Goal: Book appointment/travel/reservation

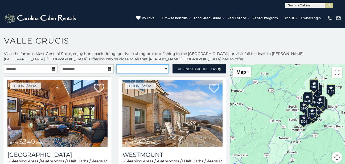
click at [128, 72] on select "**********" at bounding box center [142, 68] width 53 height 9
click at [47, 69] on input "text" at bounding box center [31, 68] width 54 height 9
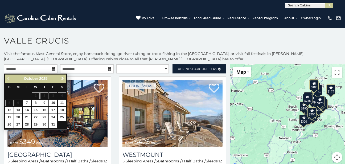
click at [62, 80] on span "Next" at bounding box center [62, 78] width 4 height 4
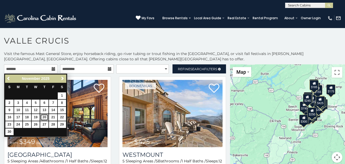
click at [42, 114] on link "20" at bounding box center [44, 117] width 8 height 7
type input "**********"
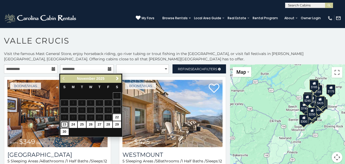
click at [64, 121] on link "23" at bounding box center [64, 124] width 8 height 7
type input "**********"
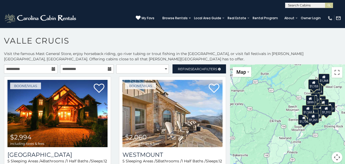
click at [52, 67] on icon at bounding box center [54, 69] width 4 height 4
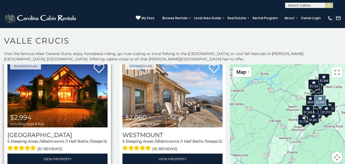
scroll to position [20, 0]
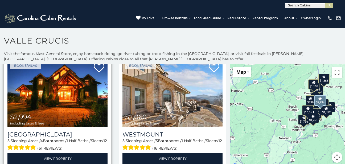
click at [65, 104] on img at bounding box center [57, 92] width 100 height 67
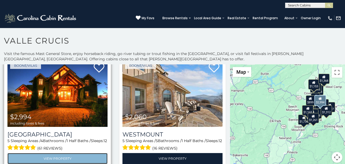
click at [59, 156] on link "View Property" at bounding box center [57, 158] width 100 height 11
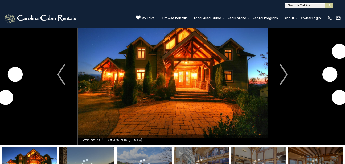
scroll to position [23, 0]
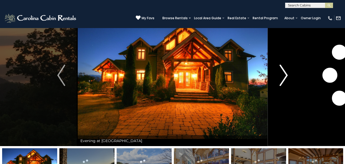
click at [279, 80] on button "Next" at bounding box center [284, 75] width 33 height 141
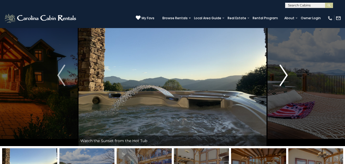
click at [283, 81] on img "Next" at bounding box center [284, 74] width 8 height 21
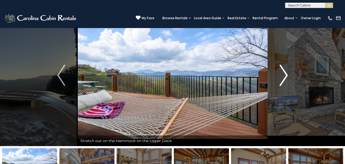
click at [283, 81] on img "Next" at bounding box center [284, 74] width 8 height 21
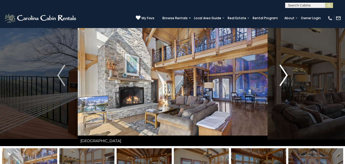
click at [283, 81] on img "Next" at bounding box center [284, 74] width 8 height 21
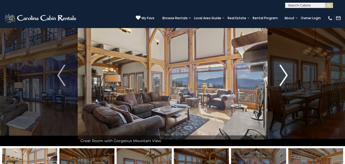
click at [283, 81] on img "Next" at bounding box center [284, 74] width 8 height 21
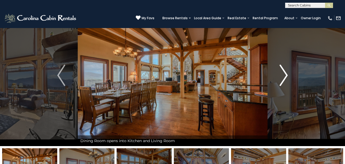
click at [283, 81] on img "Next" at bounding box center [284, 74] width 8 height 21
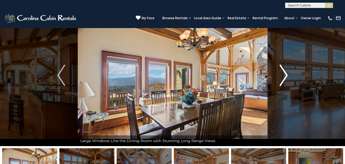
click at [283, 81] on img "Next" at bounding box center [284, 74] width 8 height 21
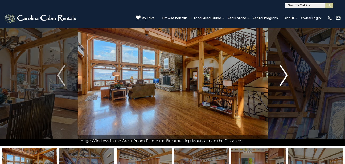
click at [283, 81] on img "Next" at bounding box center [284, 74] width 8 height 21
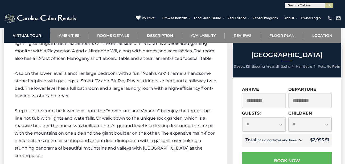
scroll to position [1331, 0]
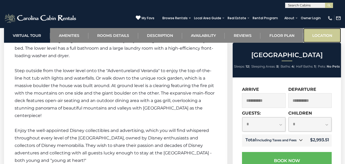
click at [327, 33] on link "Location" at bounding box center [323, 35] width 38 height 15
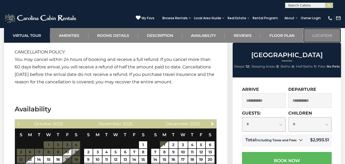
scroll to position [1577, 0]
